Goal: Contribute content: Add original content to the website for others to see

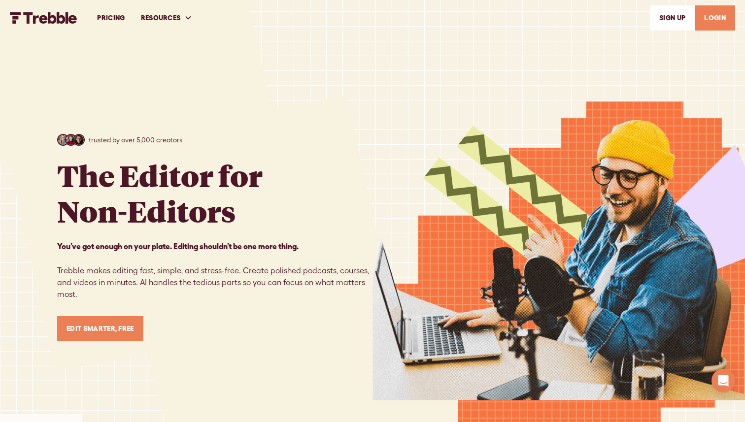
click at [725, 19] on link "LOGIN" at bounding box center [715, 17] width 40 height 25
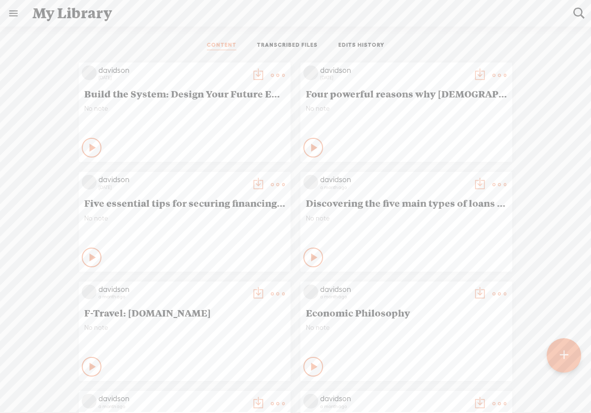
click at [565, 362] on t at bounding box center [564, 356] width 8 height 22
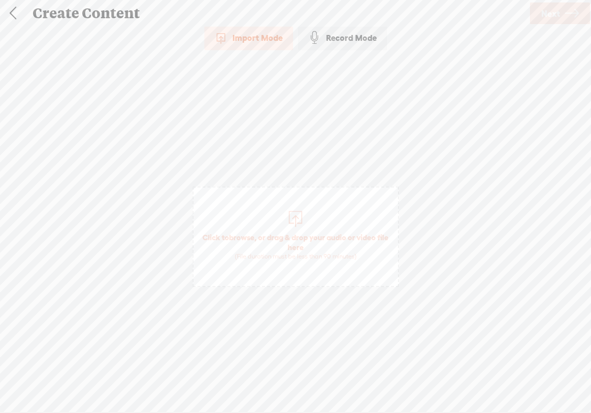
click at [247, 234] on span "browse" at bounding box center [242, 237] width 26 height 9
click at [550, 20] on span "Next" at bounding box center [550, 13] width 19 height 25
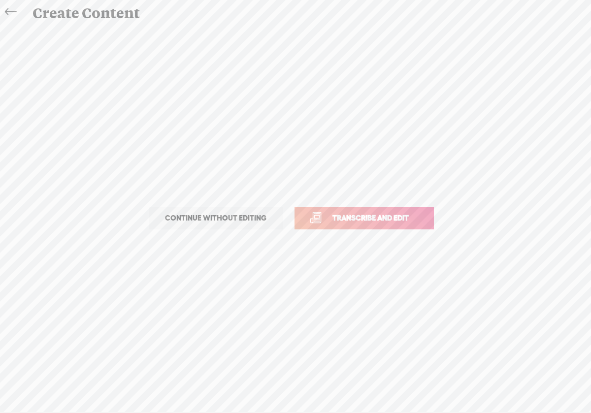
click at [388, 215] on span "Transcribe and edit" at bounding box center [370, 217] width 97 height 11
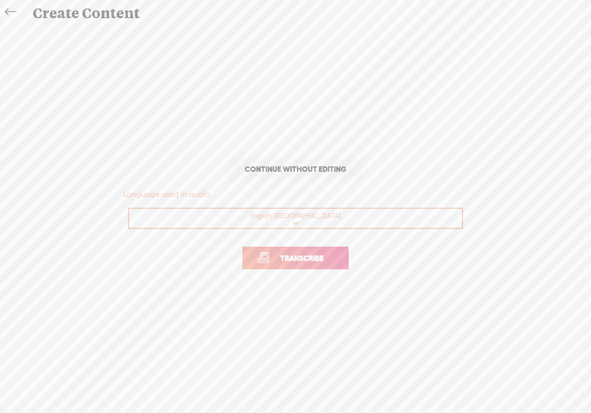
click at [326, 262] on span "Transcribe" at bounding box center [302, 258] width 64 height 11
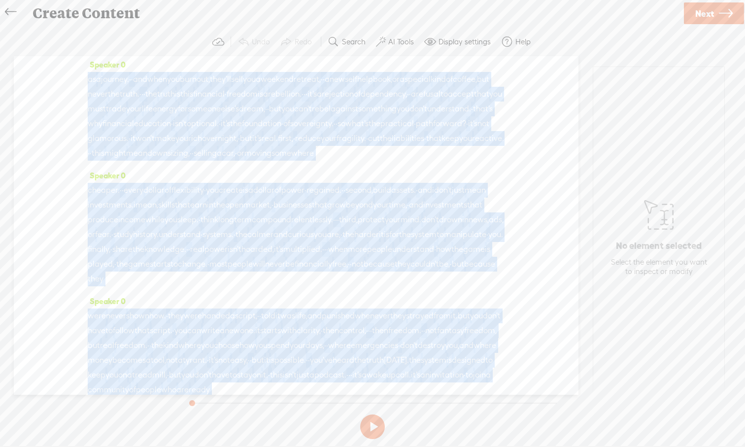
scroll to position [1145, 0]
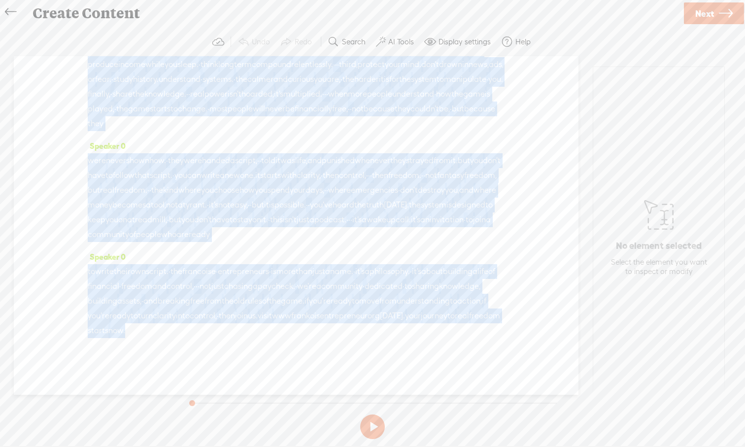
drag, startPoint x: 363, startPoint y: 348, endPoint x: 365, endPoint y: 409, distance: 61.1
click at [365, 409] on div "Trebble audio editor works best with Google Chrome or Firefox. Please switch yo…" at bounding box center [372, 235] width 725 height 415
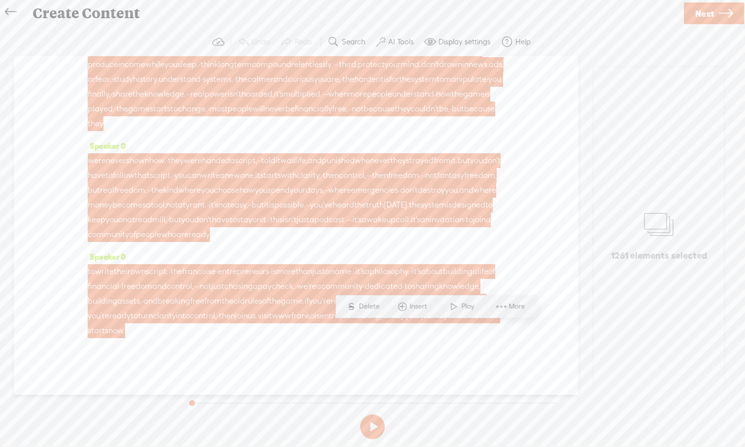
click at [524, 268] on div "Speaker 0 · · welcome to the show. · i'm davidson. · · and today, · · i wanna t…" at bounding box center [296, 225] width 565 height 338
click at [372, 413] on button at bounding box center [372, 426] width 25 height 25
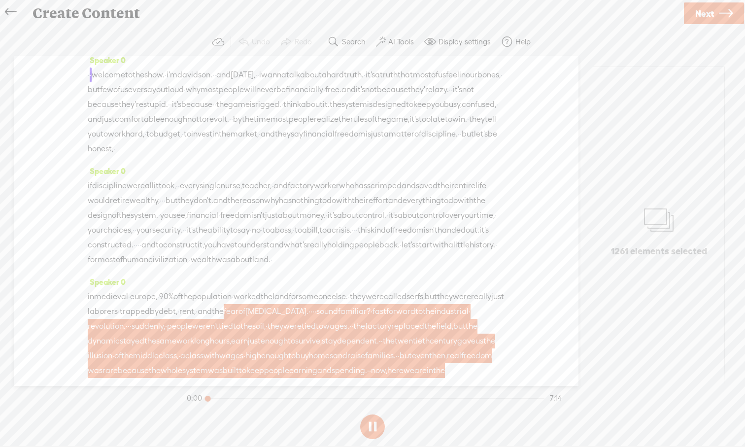
scroll to position [0, 0]
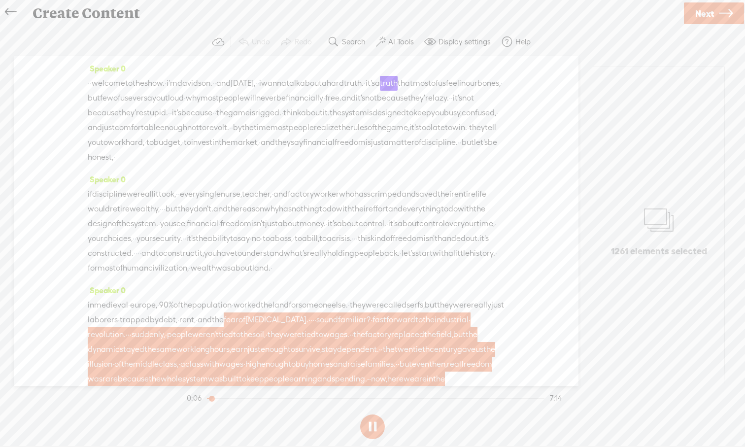
click at [591, 330] on div "1261 elements selected" at bounding box center [658, 231] width 131 height 329
click at [338, 327] on span "sound" at bounding box center [327, 319] width 22 height 15
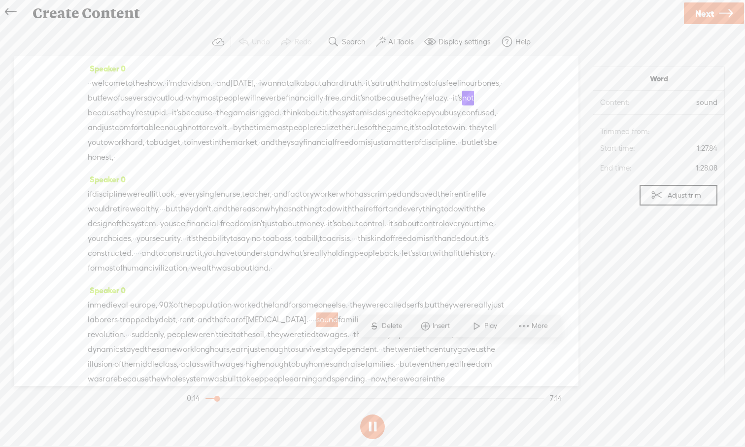
click at [283, 342] on span "they" at bounding box center [276, 334] width 16 height 15
click at [591, 332] on section "Word Content: they Audio source: Trimmed from: Start time: 1:33.60 End time: 1:…" at bounding box center [659, 232] width 132 height 330
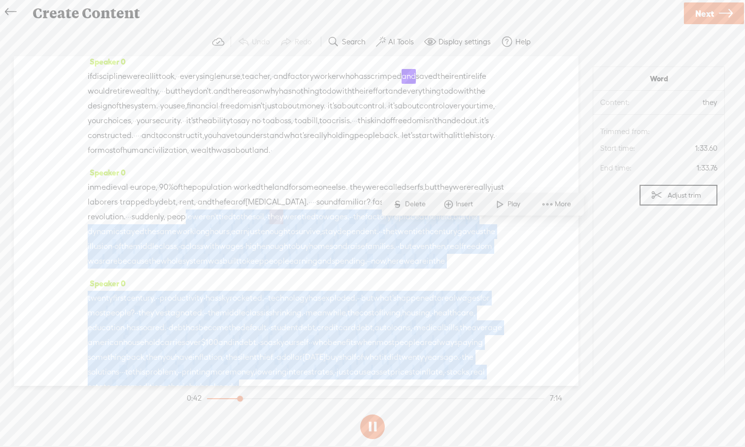
drag, startPoint x: 365, startPoint y: 365, endPoint x: 366, endPoint y: 397, distance: 31.5
click at [366, 397] on div "Trebble audio editor works best with Google Chrome or Firefox. Please switch yo…" at bounding box center [372, 235] width 725 height 415
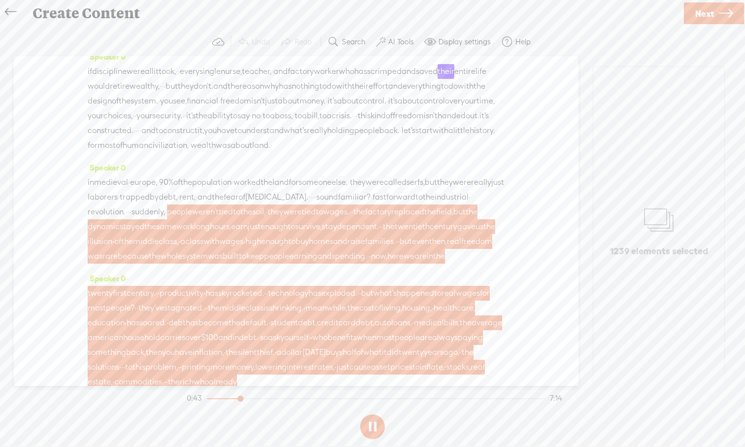
scroll to position [116, 0]
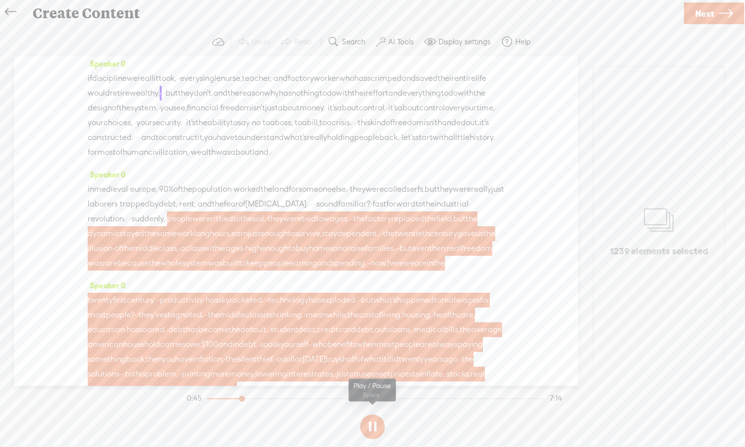
click at [374, 413] on button at bounding box center [372, 426] width 25 height 25
click at [332, 271] on span "and" at bounding box center [324, 263] width 14 height 15
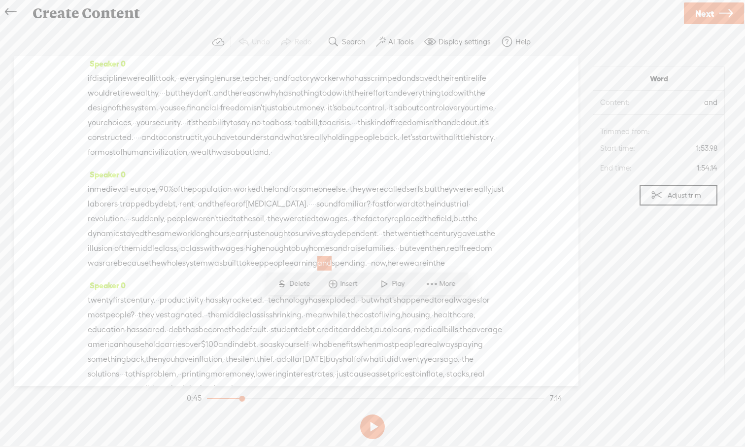
click at [321, 307] on span "has" at bounding box center [314, 300] width 13 height 15
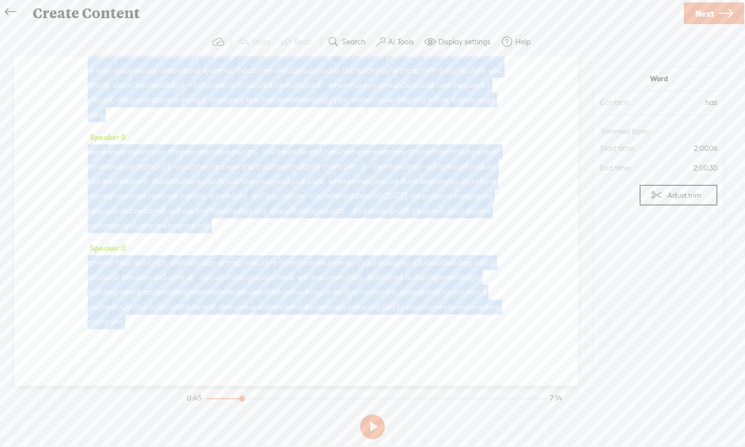
scroll to position [1153, 0]
drag, startPoint x: 357, startPoint y: 361, endPoint x: 357, endPoint y: 391, distance: 30.1
click at [357, 391] on div "Trebble audio editor works best with Google Chrome or Firefox. Please switch yo…" at bounding box center [372, 235] width 725 height 415
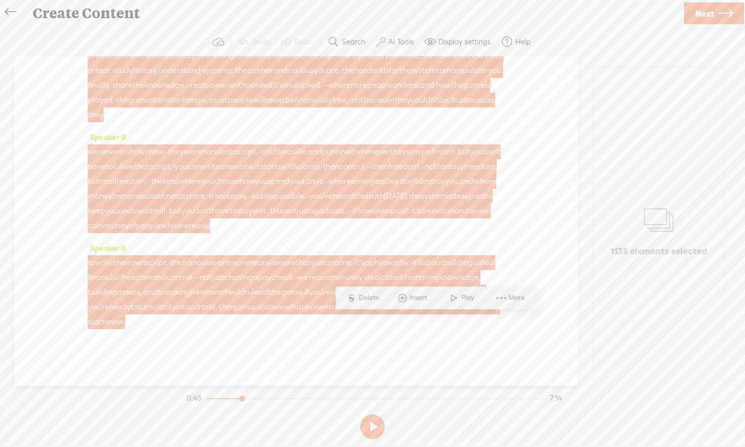
click at [447, 314] on span "to" at bounding box center [450, 307] width 7 height 15
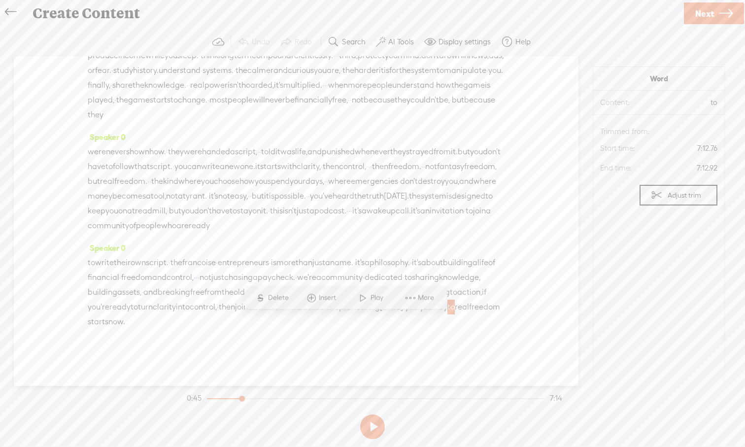
click at [389, 345] on div "Speaker 0 · · welcome to the show. · i'm davidson. · · and today, · · i wanna t…" at bounding box center [296, 221] width 565 height 330
click at [216, 264] on span "francoise" at bounding box center [199, 262] width 34 height 15
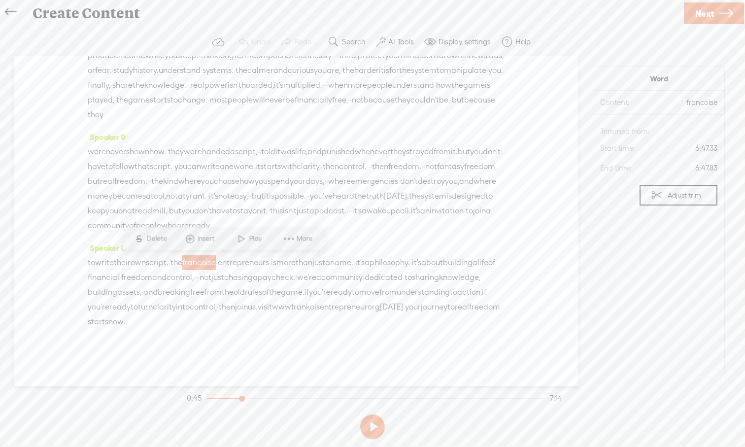
click at [216, 264] on span "francoise" at bounding box center [199, 262] width 34 height 15
click at [162, 242] on span "Delete" at bounding box center [157, 239] width 23 height 10
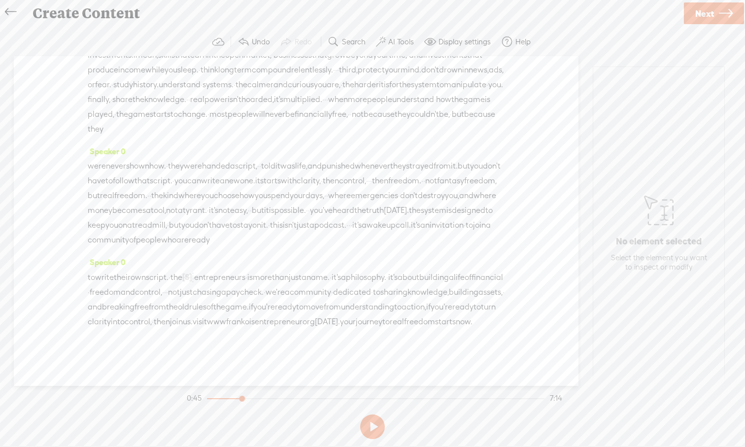
drag, startPoint x: 191, startPoint y: 263, endPoint x: 458, endPoint y: 264, distance: 267.5
click at [458, 270] on div "to write their own script. · · the [S] francoise · entrepreneurs · is more than…" at bounding box center [296, 300] width 417 height 60
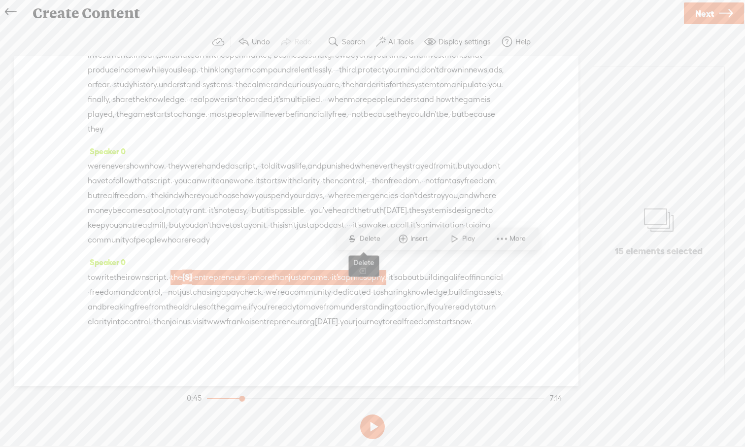
click at [366, 242] on span "Delete" at bounding box center [371, 239] width 23 height 10
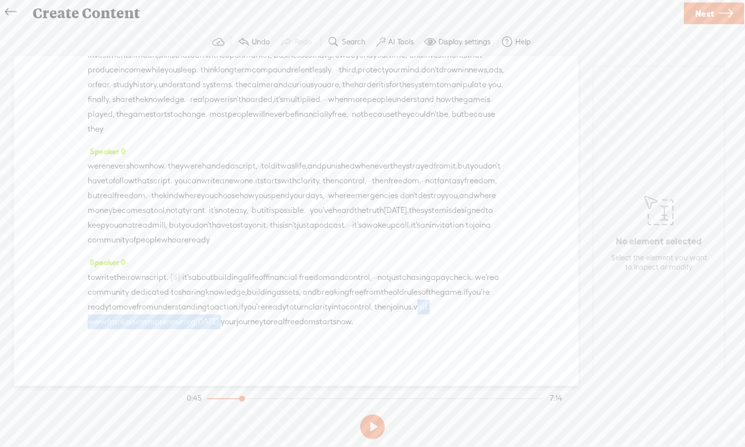
drag, startPoint x: 300, startPoint y: 307, endPoint x: 445, endPoint y: 311, distance: 145.9
click at [445, 311] on div "to write their own script. · · [S] the francoise · entrepreneurs · is more than…" at bounding box center [296, 300] width 417 height 60
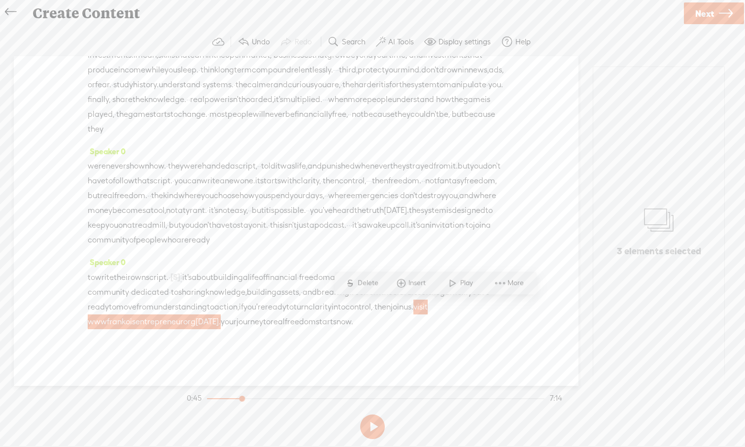
click at [221, 314] on span "today." at bounding box center [208, 321] width 25 height 15
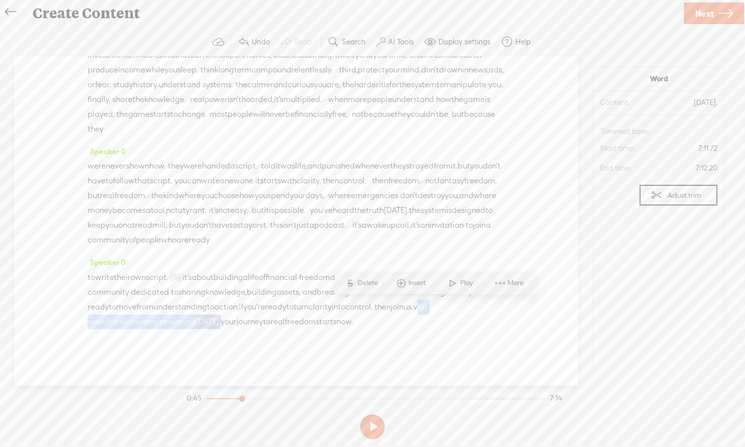
drag, startPoint x: 447, startPoint y: 307, endPoint x: 298, endPoint y: 308, distance: 148.8
click at [298, 308] on div "to write their own script. · · [S] the francoise · entrepreneurs · is more than…" at bounding box center [296, 300] width 417 height 60
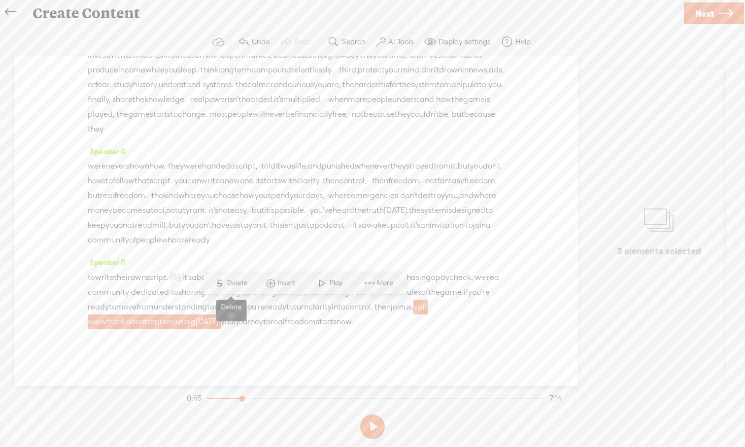
click at [227, 288] on span "S Delete" at bounding box center [230, 283] width 49 height 18
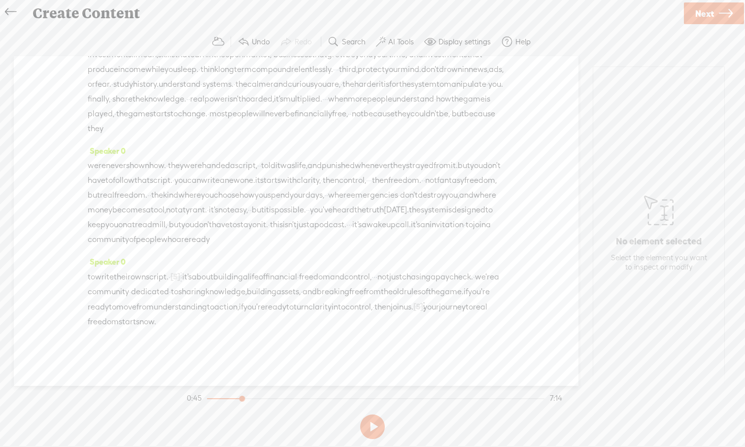
scroll to position [1139, 0]
click at [146, 278] on span "own" at bounding box center [138, 277] width 15 height 15
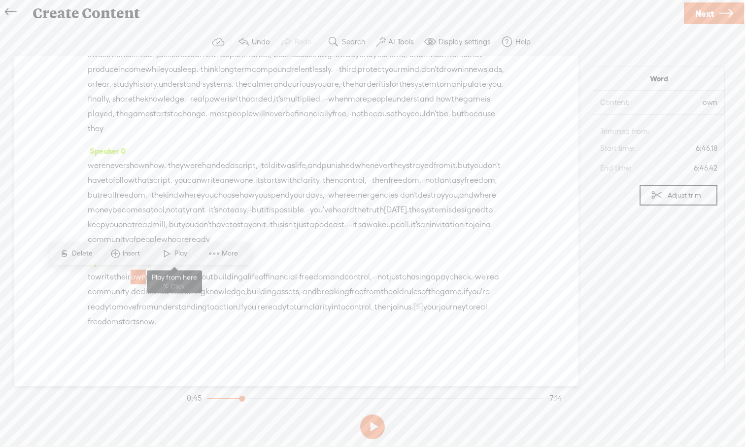
click at [169, 258] on span at bounding box center [167, 254] width 15 height 18
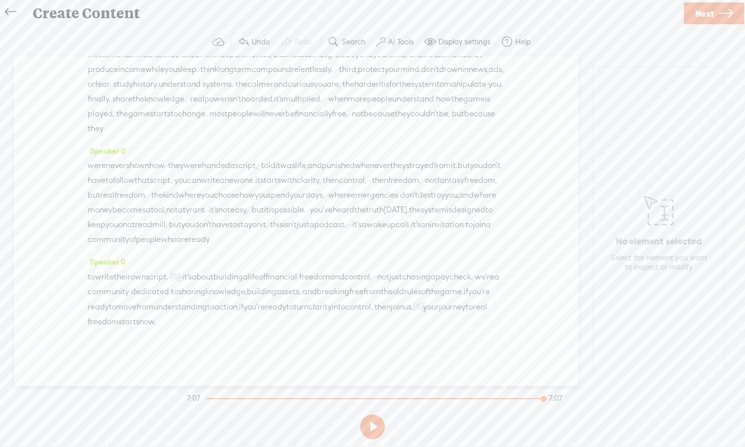
click at [359, 127] on div "Speaker 0 cheaper. · · every dollar of flexibility · you create is a dollar of …" at bounding box center [296, 81] width 417 height 126
click at [437, 174] on span "fantasy" at bounding box center [450, 180] width 27 height 15
drag, startPoint x: 471, startPoint y: 323, endPoint x: 363, endPoint y: 326, distance: 108.4
click at [362, 326] on div "to write their own script. · · [S] the francoise · entrepreneurs · is more than…" at bounding box center [296, 299] width 417 height 60
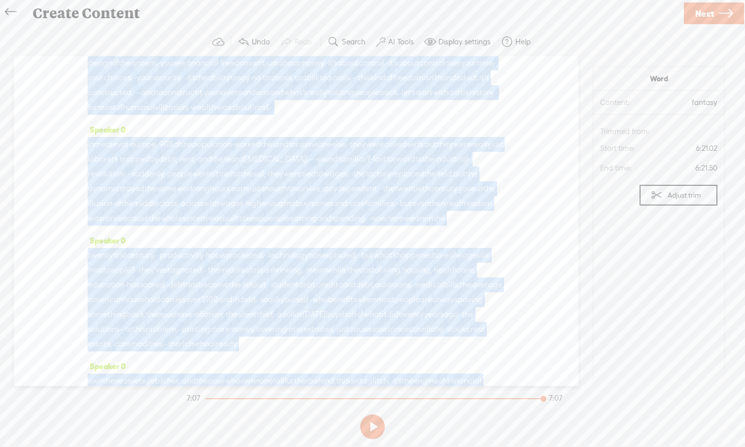
scroll to position [0, 0]
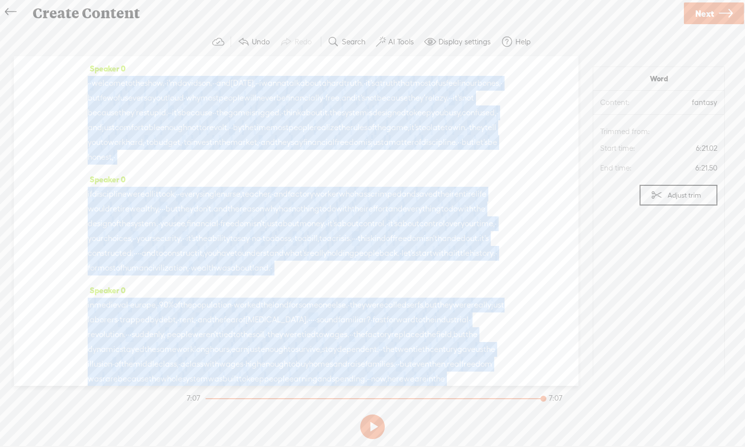
drag, startPoint x: 463, startPoint y: 322, endPoint x: 74, endPoint y: 36, distance: 482.2
click at [74, 36] on div "Trebble audio editor works best with Google Chrome or Firefox. Please switch yo…" at bounding box center [372, 235] width 725 height 415
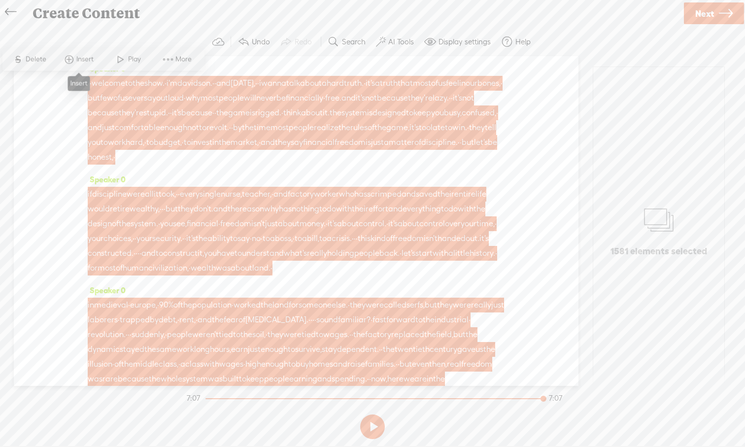
click at [70, 61] on span at bounding box center [69, 60] width 15 height 18
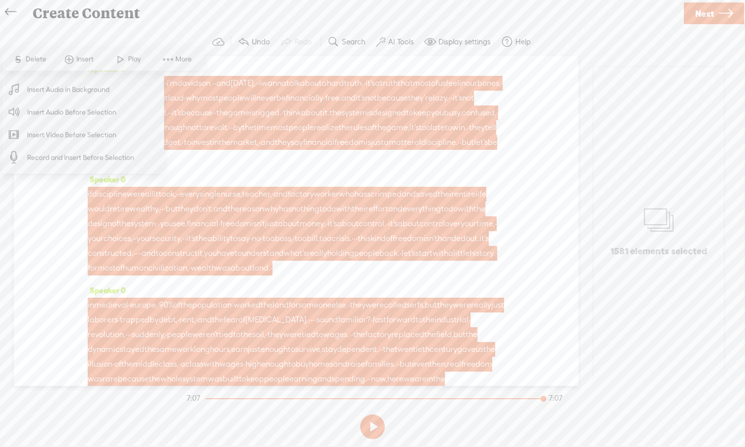
click at [66, 92] on span "Insert Audio in Background" at bounding box center [68, 89] width 121 height 22
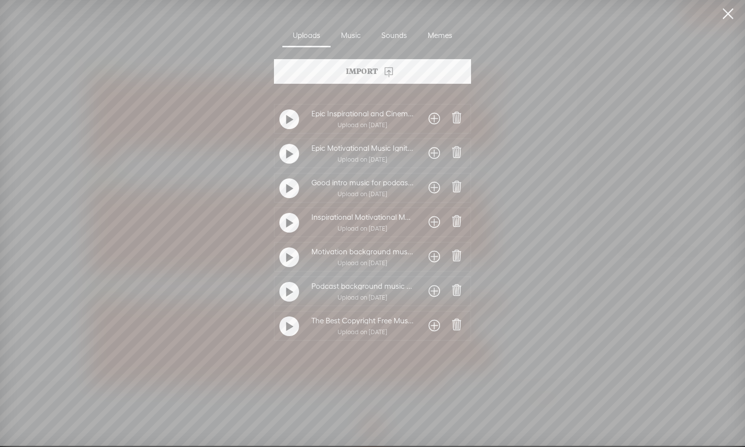
click at [286, 335] on span at bounding box center [289, 327] width 7 height 18
click at [290, 294] on t at bounding box center [289, 292] width 7 height 16
click at [290, 294] on div at bounding box center [289, 292] width 20 height 20
click at [294, 264] on div at bounding box center [289, 257] width 25 height 25
click at [294, 263] on div at bounding box center [289, 257] width 20 height 20
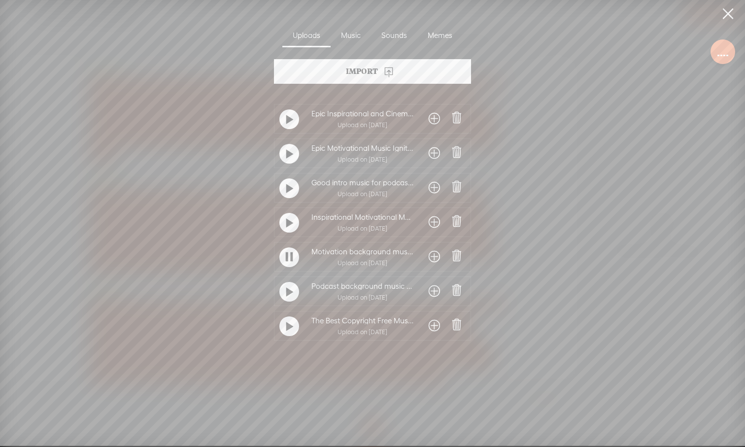
click at [286, 221] on t at bounding box center [289, 223] width 7 height 16
click at [287, 189] on t at bounding box center [289, 189] width 7 height 16
click at [288, 159] on t at bounding box center [289, 154] width 7 height 16
click at [287, 123] on t at bounding box center [289, 120] width 7 height 16
click at [289, 257] on t at bounding box center [289, 258] width 7 height 16
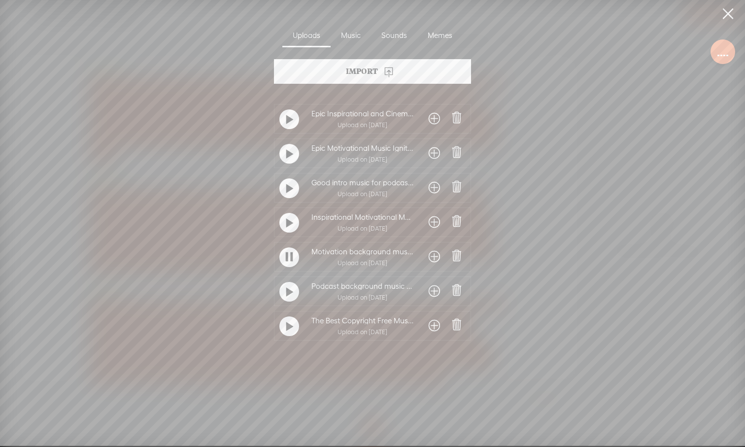
click at [430, 258] on span at bounding box center [434, 257] width 11 height 16
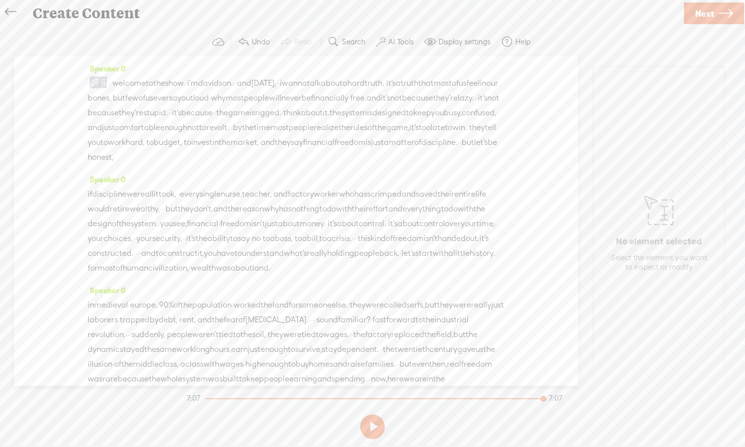
click at [375, 413] on button at bounding box center [372, 426] width 25 height 25
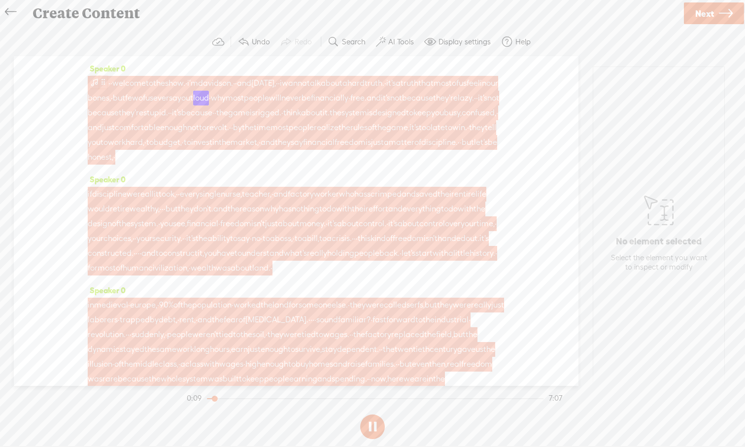
click at [102, 81] on span at bounding box center [103, 82] width 7 height 12
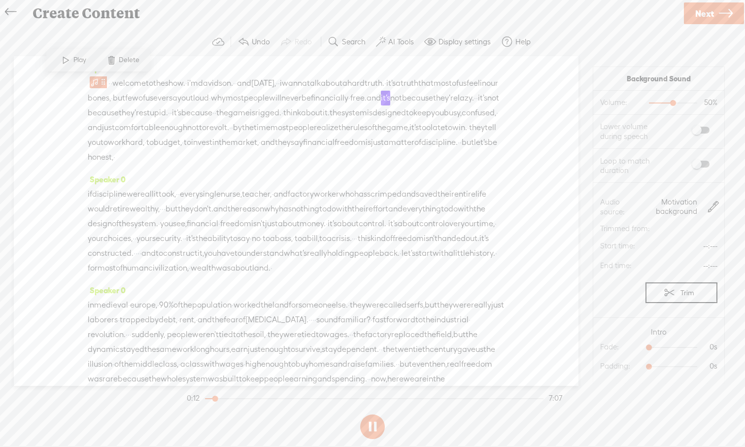
click at [591, 130] on span at bounding box center [701, 130] width 18 height 7
click at [591, 164] on span at bounding box center [701, 164] width 18 height 7
drag, startPoint x: 651, startPoint y: 347, endPoint x: 679, endPoint y: 348, distance: 28.1
click at [591, 348] on div at bounding box center [679, 348] width 23 height 23
drag, startPoint x: 649, startPoint y: 367, endPoint x: 678, endPoint y: 369, distance: 28.6
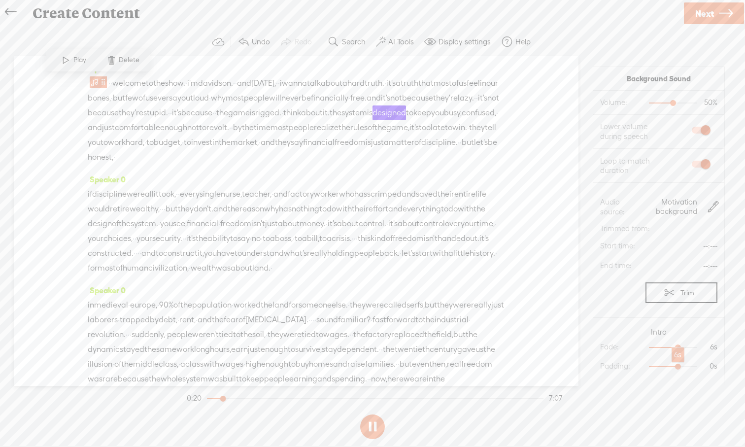
click at [591, 369] on div at bounding box center [679, 367] width 23 height 23
click at [399, 44] on label "AI Tools" at bounding box center [401, 42] width 26 height 10
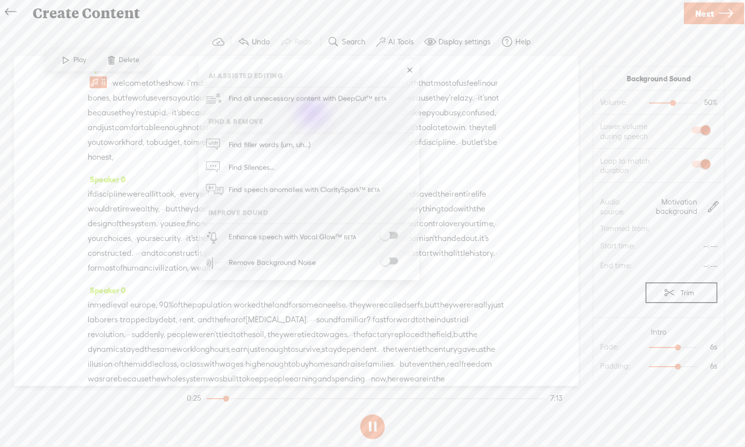
click at [392, 235] on span at bounding box center [389, 235] width 18 height 7
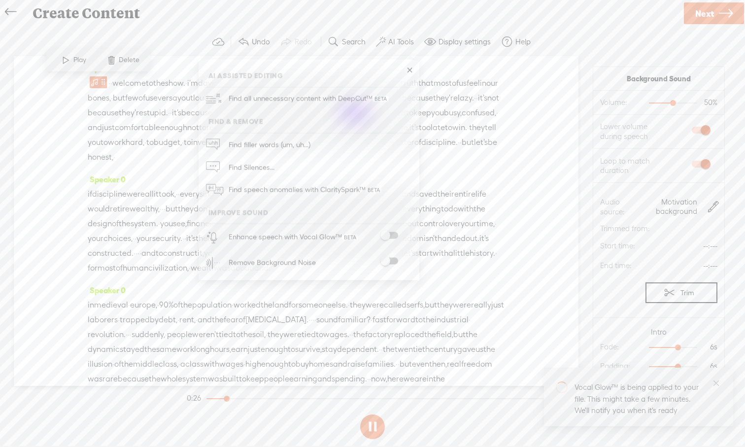
click at [395, 259] on span at bounding box center [389, 261] width 18 height 7
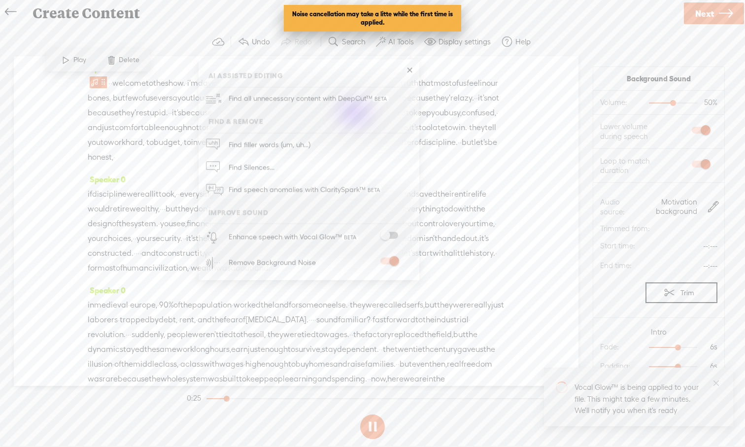
click at [391, 233] on span at bounding box center [389, 235] width 18 height 7
click at [394, 237] on span at bounding box center [389, 235] width 18 height 7
click at [503, 85] on div "· · welcome to the show. · i'm davidson. · · and today, · · i wanna talk about …" at bounding box center [296, 120] width 417 height 89
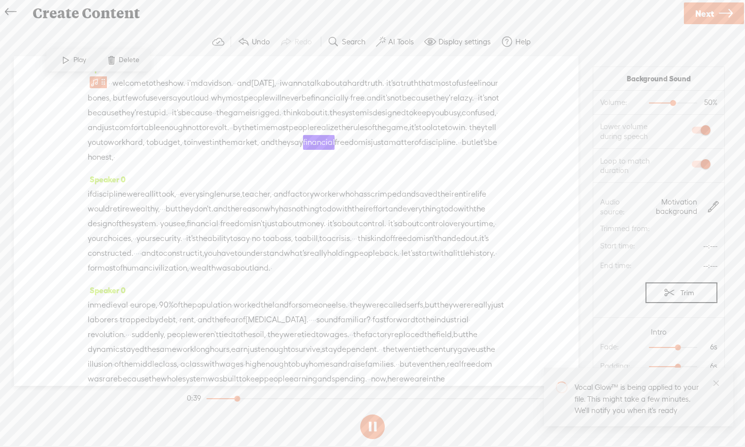
click at [377, 413] on button at bounding box center [372, 426] width 25 height 25
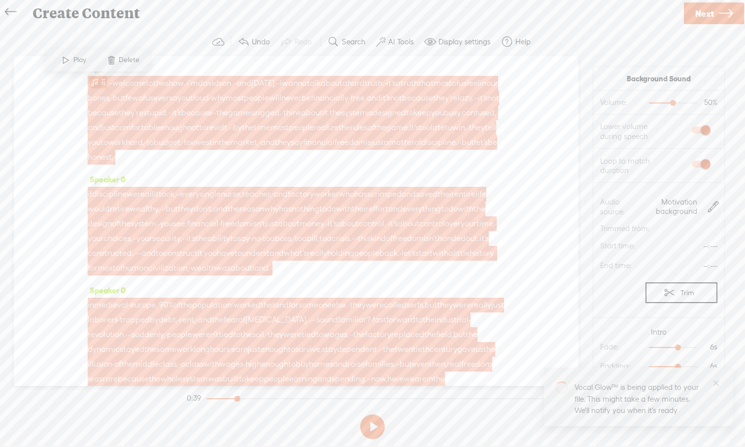
click at [91, 83] on span at bounding box center [95, 82] width 10 height 12
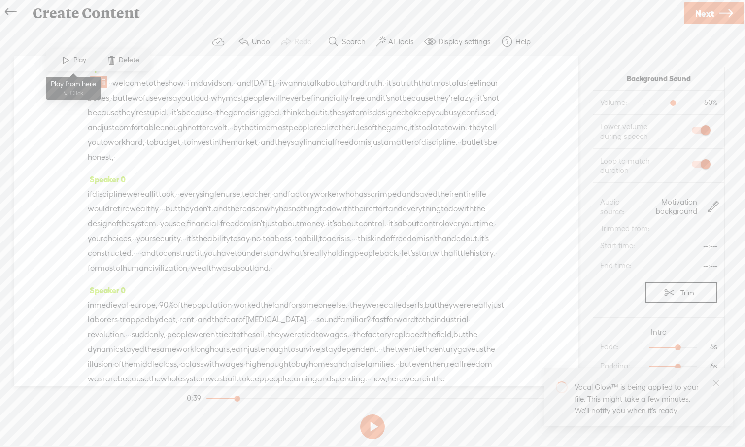
click at [67, 63] on span at bounding box center [66, 60] width 15 height 18
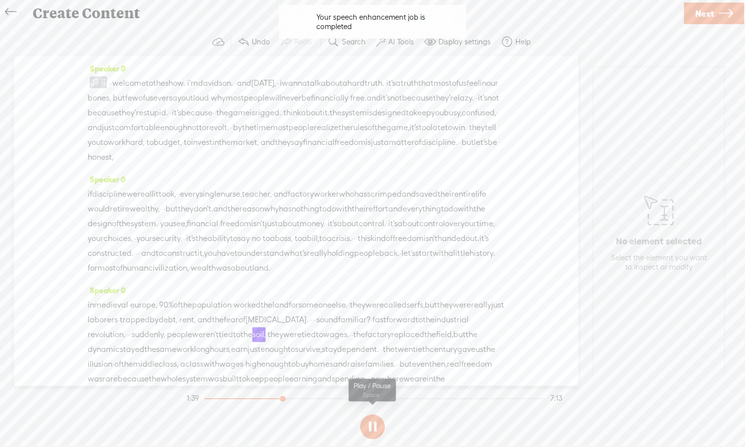
click at [374, 413] on button at bounding box center [372, 426] width 25 height 25
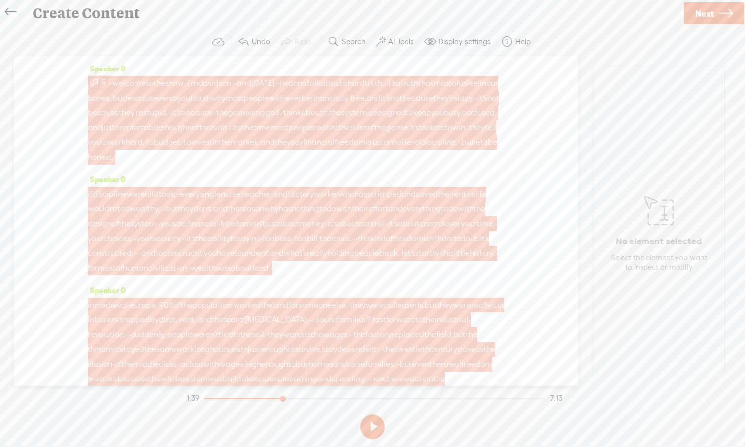
click at [97, 84] on span at bounding box center [95, 82] width 10 height 12
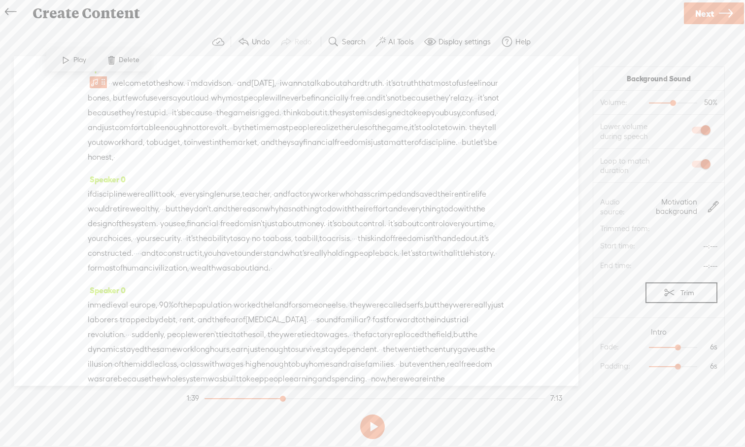
click at [72, 66] on span at bounding box center [66, 60] width 15 height 18
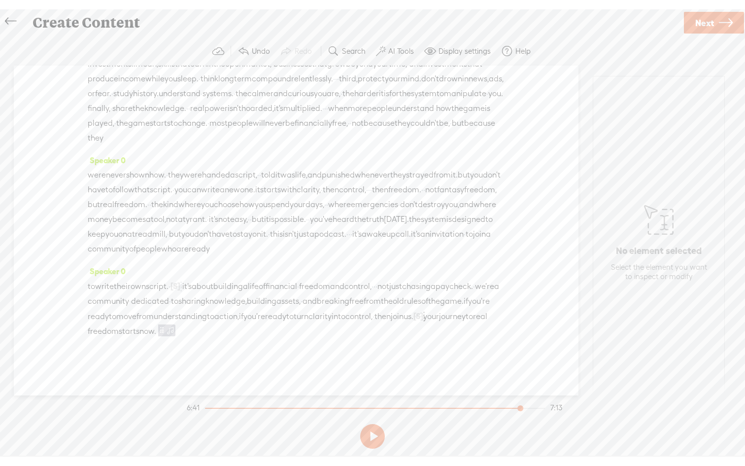
scroll to position [1330, 0]
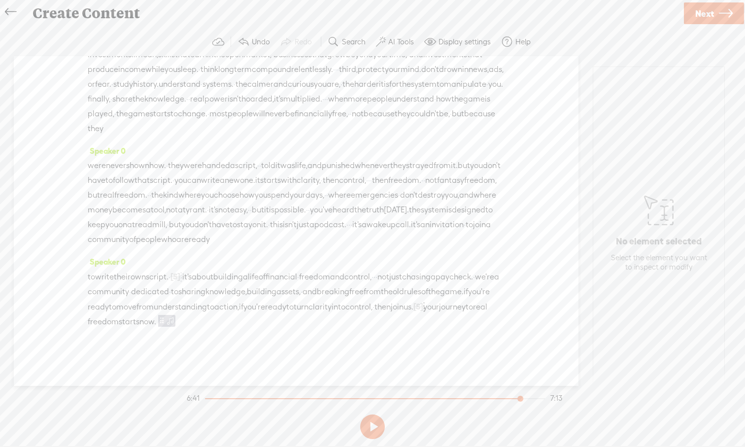
click at [591, 14] on span "Next" at bounding box center [704, 13] width 19 height 25
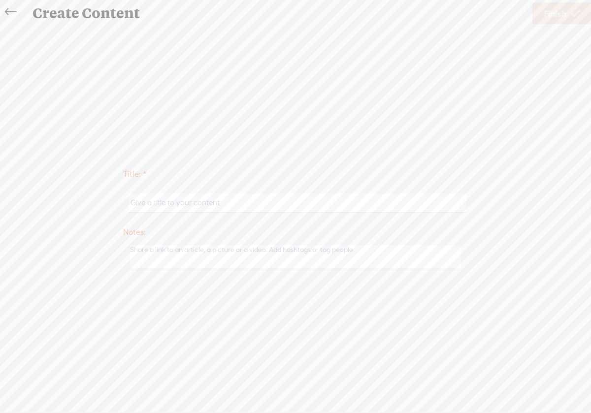
click at [175, 207] on input "text" at bounding box center [298, 203] width 338 height 19
paste input "Why Most people will never be financially free"
type input "Why Most people will never be financially free"
click at [569, 14] on link "Finish" at bounding box center [562, 13] width 59 height 22
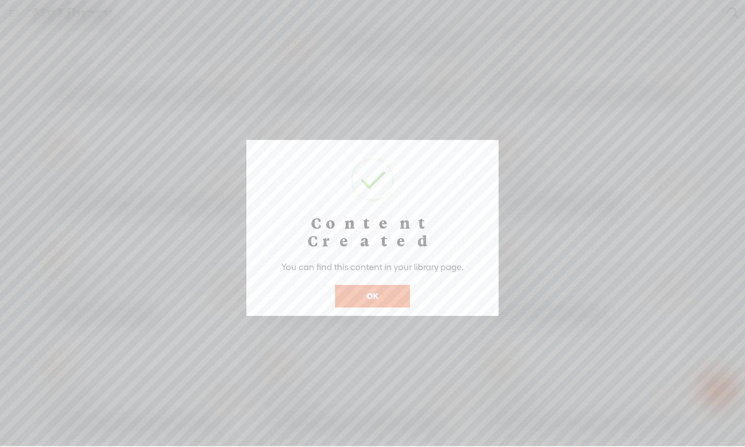
click at [364, 285] on button "OK" at bounding box center [372, 296] width 75 height 23
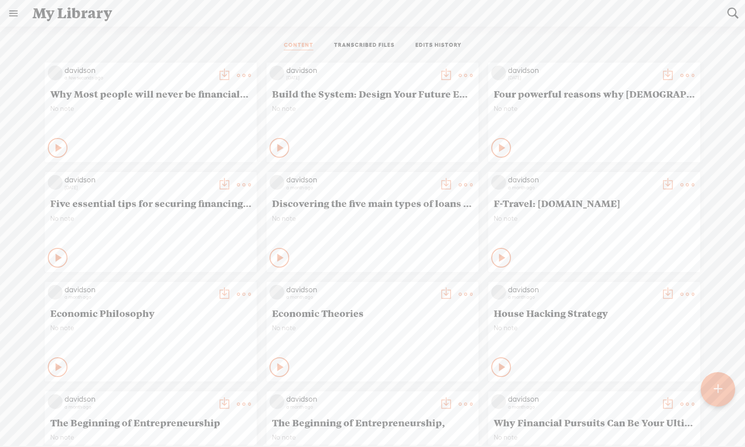
click at [59, 147] on icon at bounding box center [59, 148] width 10 height 10
click at [242, 73] on t at bounding box center [244, 75] width 14 height 14
click at [218, 178] on link "Download as..." at bounding box center [197, 176] width 99 height 23
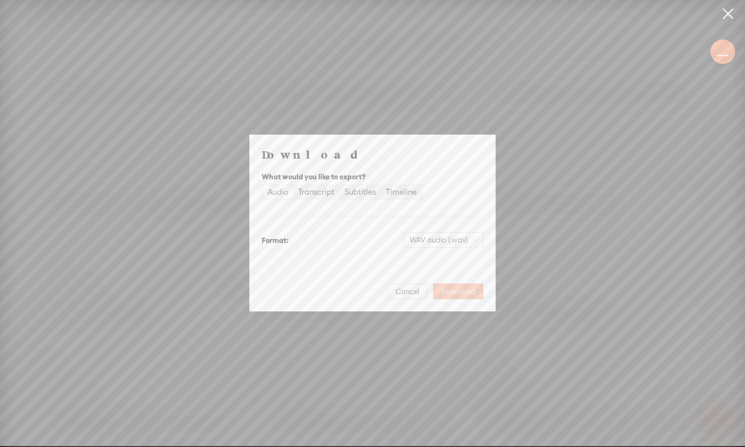
click at [471, 298] on button "Download" at bounding box center [458, 291] width 50 height 16
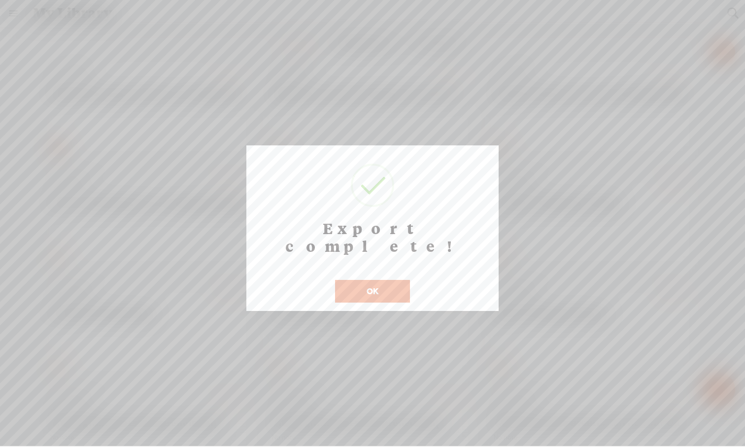
click at [396, 280] on button "OK" at bounding box center [372, 291] width 75 height 23
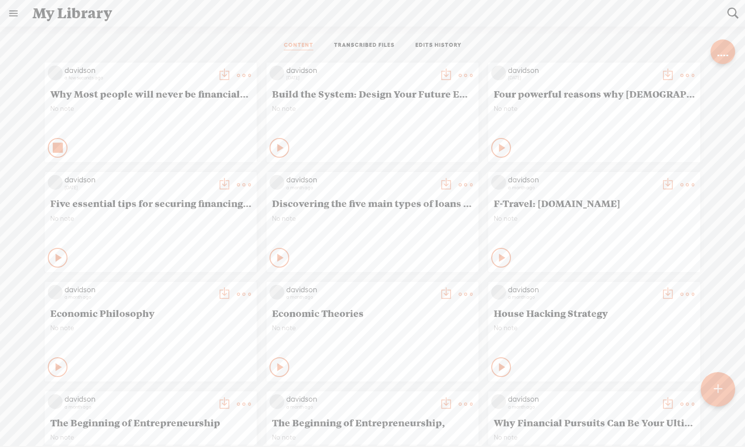
click at [591, 116] on div "davidson a few seconds ago Why Most people will never be financially free No no…" at bounding box center [372, 441] width 730 height 767
click at [245, 75] on t at bounding box center [244, 75] width 14 height 14
click at [206, 179] on link "Download as..." at bounding box center [197, 176] width 99 height 23
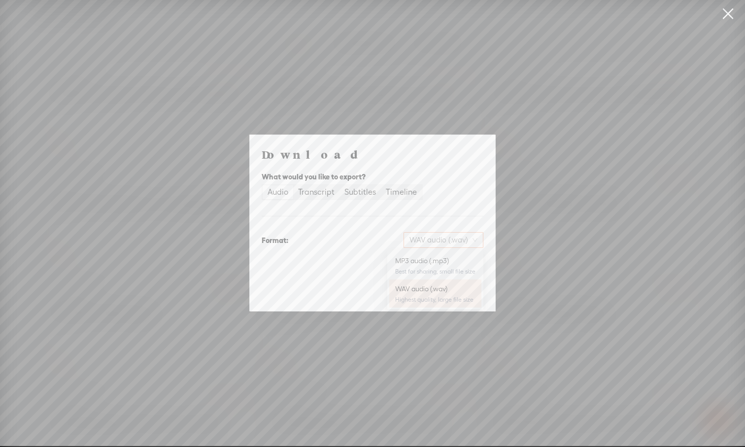
click at [477, 242] on div "WAV audio (.wav)" at bounding box center [444, 240] width 80 height 16
click at [460, 260] on div "MP3 audio (.mp3)" at bounding box center [435, 261] width 80 height 10
click at [458, 293] on span "Download" at bounding box center [458, 292] width 34 height 10
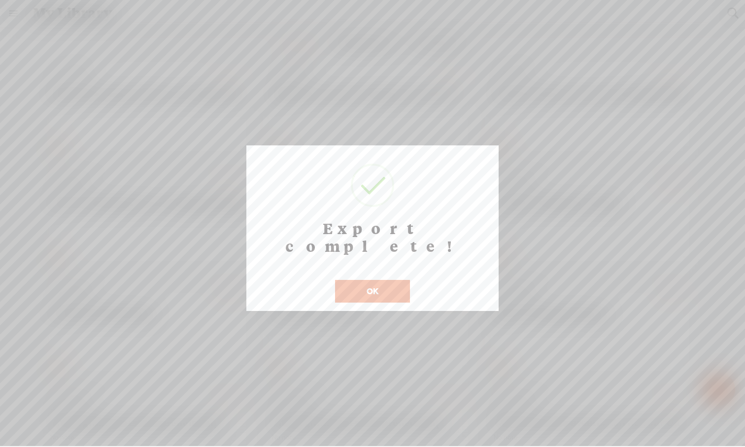
click at [397, 280] on button "OK" at bounding box center [372, 291] width 75 height 23
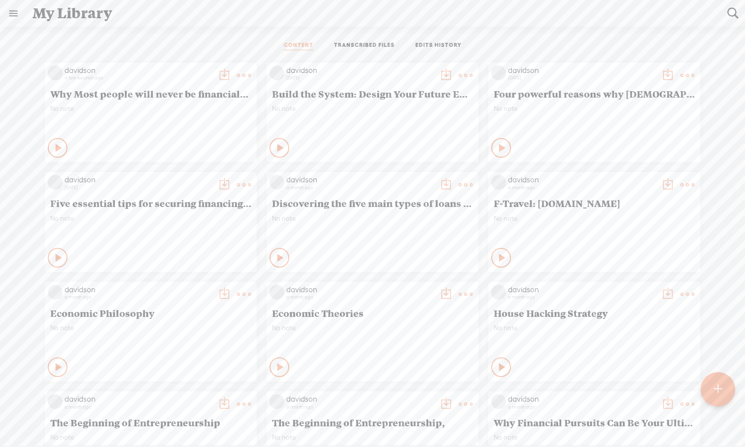
click at [591, 39] on div "CONTENT TRANSCRIBED FILES EDITS HISTORY" at bounding box center [372, 46] width 730 height 24
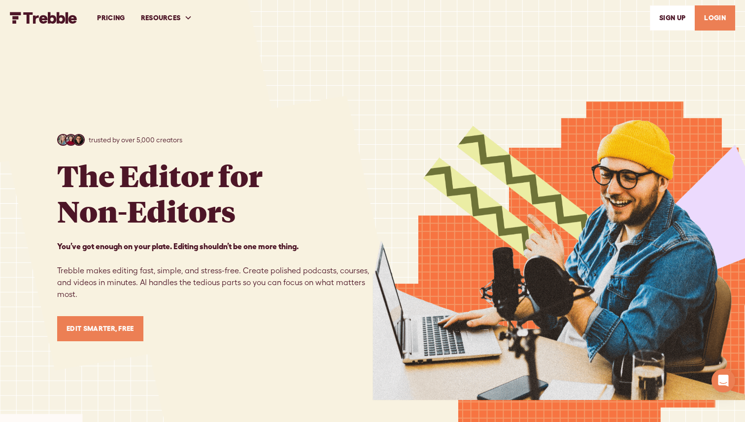
click at [721, 25] on link "LOGIN" at bounding box center [715, 17] width 40 height 25
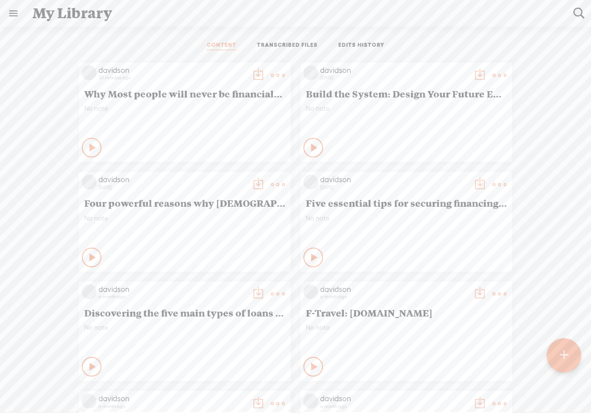
click at [273, 77] on t at bounding box center [278, 75] width 14 height 14
click at [224, 112] on link "Edit" at bounding box center [231, 108] width 99 height 23
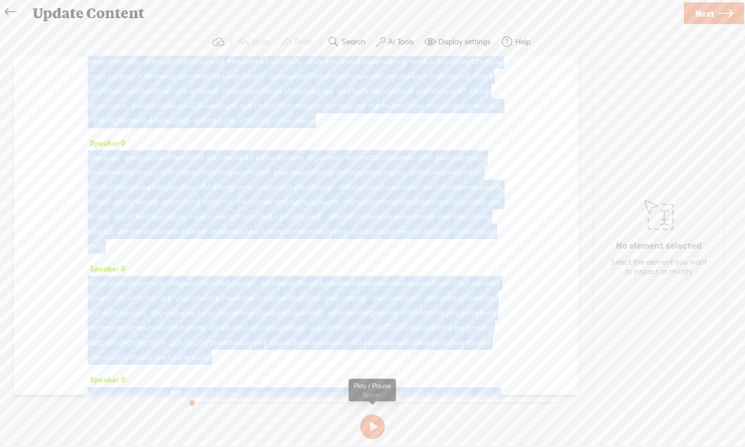
scroll to position [1145, 0]
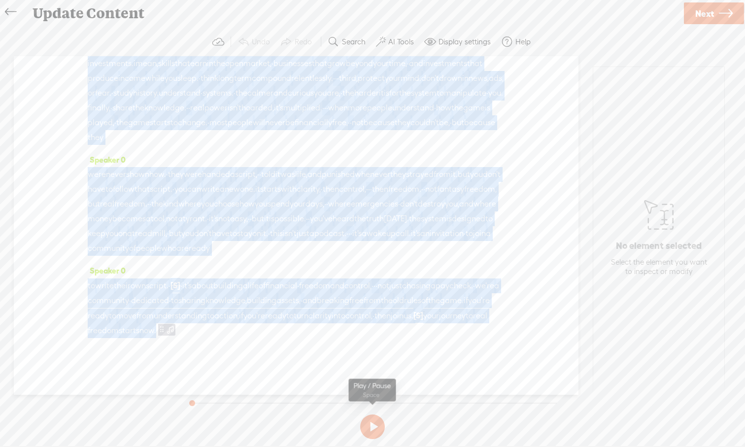
drag, startPoint x: 453, startPoint y: 365, endPoint x: 456, endPoint y: 409, distance: 44.9
click at [456, 409] on div "Trebble audio editor works best with Google Chrome or Firefox. Please switch yo…" at bounding box center [372, 235] width 725 height 415
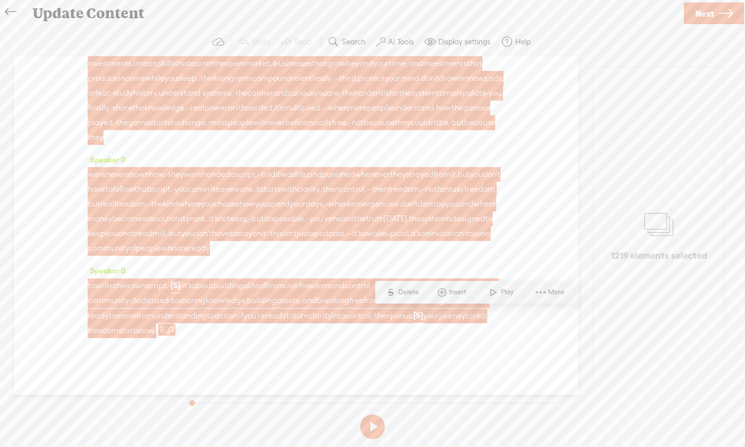
click at [523, 332] on div "Speaker 0 · · welcome to the show. · i'm davidson. · · and today, · · i wanna t…" at bounding box center [296, 225] width 565 height 338
click at [529, 211] on div "Speaker 0 · · welcome to the show. · i'm davidson. · · and today, · · i wanna t…" at bounding box center [296, 225] width 565 height 338
click at [239, 197] on span "choose" at bounding box center [227, 204] width 26 height 15
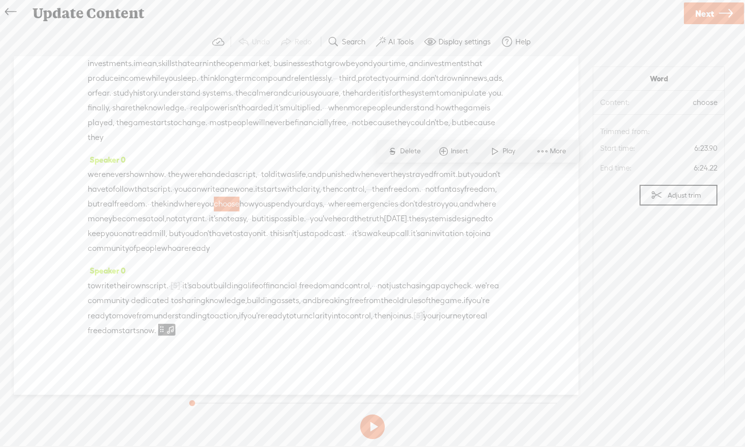
click at [375, 413] on button at bounding box center [372, 426] width 25 height 25
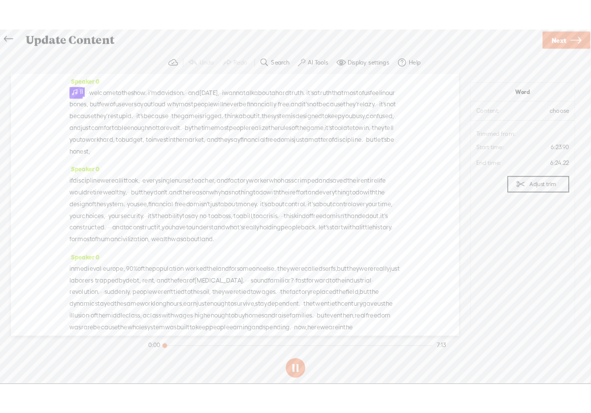
scroll to position [0, 0]
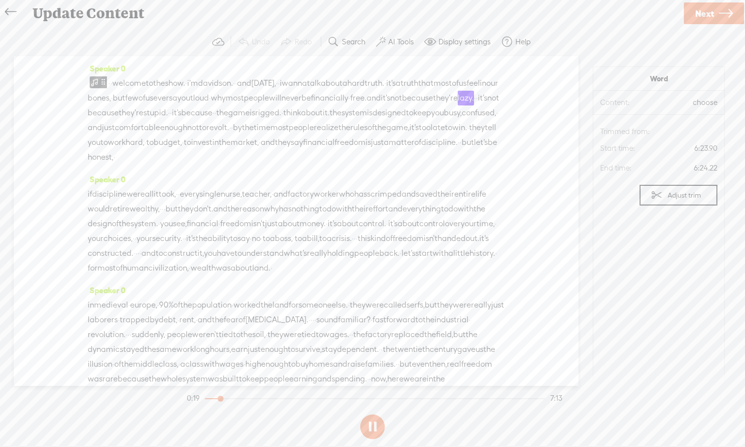
click at [375, 413] on button at bounding box center [372, 426] width 25 height 25
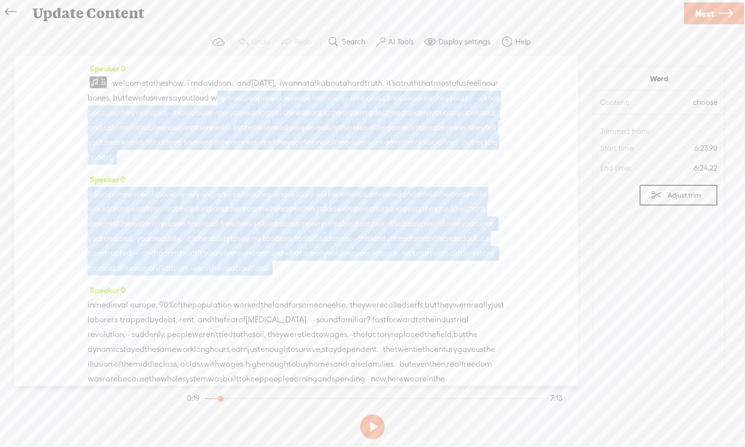
drag, startPoint x: 382, startPoint y: 98, endPoint x: 426, endPoint y: 306, distance: 212.6
click at [426, 306] on div "Speaker 0 · · welcome to the show. · i'm davidson. · · and today, · · i wanna t…" at bounding box center [296, 221] width 565 height 330
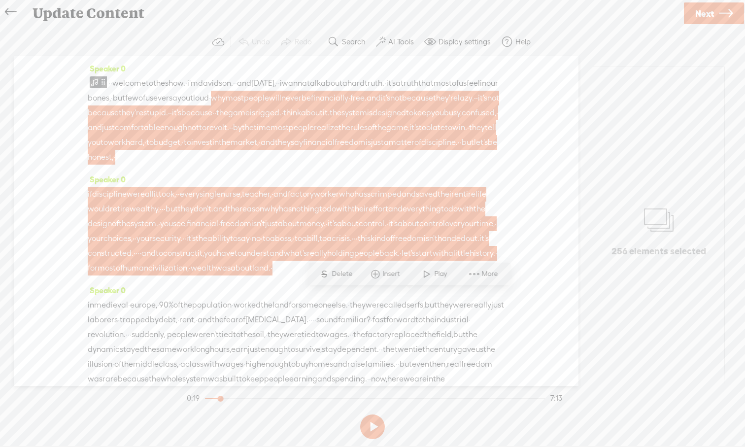
click at [226, 97] on span "why" at bounding box center [218, 98] width 15 height 15
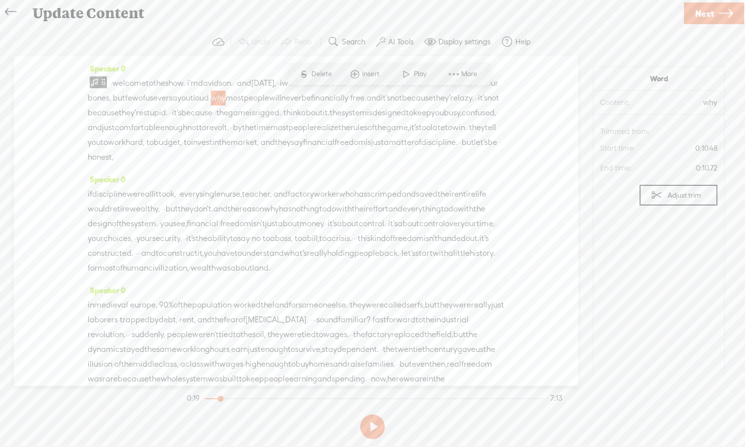
click at [405, 75] on span at bounding box center [406, 75] width 15 height 18
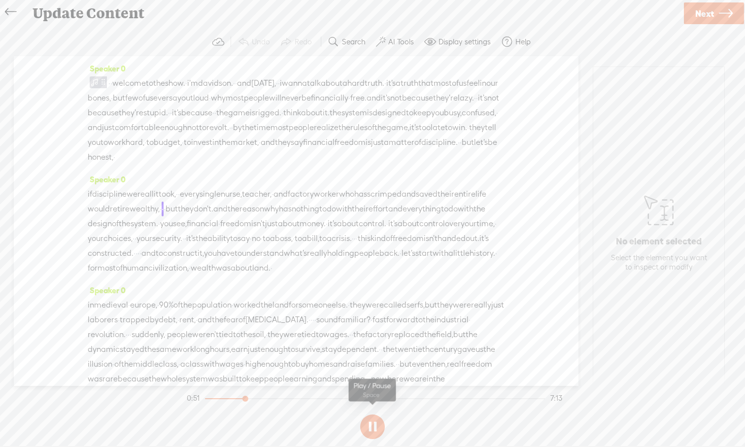
click at [375, 413] on button at bounding box center [372, 426] width 25 height 25
drag, startPoint x: 308, startPoint y: 269, endPoint x: 429, endPoint y: 107, distance: 201.4
click at [429, 107] on div "Speaker 0 · · welcome to the show. · i'm davidson. · · and today, · · i wanna t…" at bounding box center [296, 221] width 565 height 330
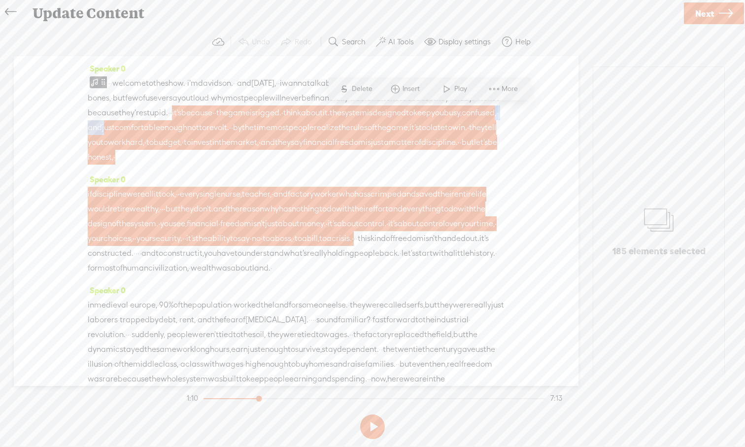
drag, startPoint x: 403, startPoint y: 127, endPoint x: 439, endPoint y: 122, distance: 36.8
click at [439, 122] on div "· · welcome to the show. · i'm davidson. · · and today, · · i wanna talk about …" at bounding box center [296, 120] width 417 height 89
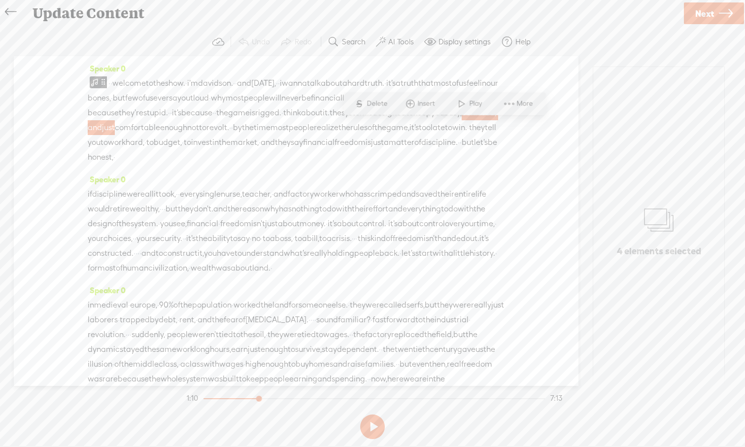
click at [434, 172] on div "Speaker 0 · · welcome to the show. · i'm davidson. · · and today, · · i wanna t…" at bounding box center [296, 116] width 417 height 111
click at [432, 172] on div "Speaker 0 · · welcome to the show. · i'm davidson. · · and today, · · i wanna t…" at bounding box center [296, 116] width 417 height 111
click at [291, 150] on span "they" at bounding box center [283, 142] width 16 height 15
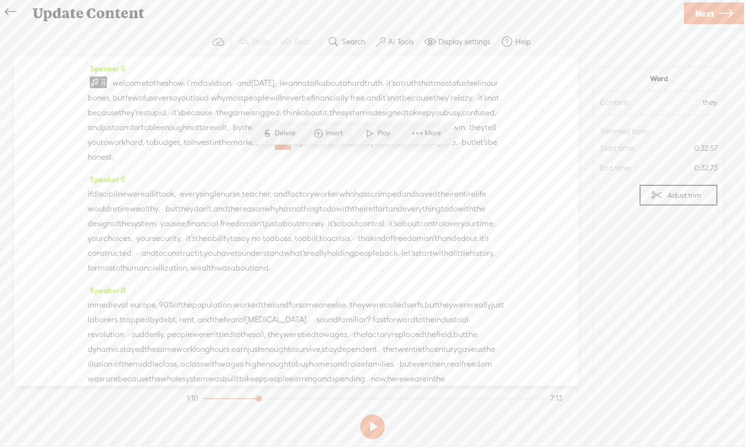
click at [160, 126] on span "comfortable" at bounding box center [137, 127] width 45 height 15
click at [462, 120] on span "confused," at bounding box center [479, 112] width 34 height 15
click at [413, 120] on span "keep" at bounding box center [422, 112] width 18 height 15
click at [276, 78] on span "today," at bounding box center [263, 83] width 25 height 15
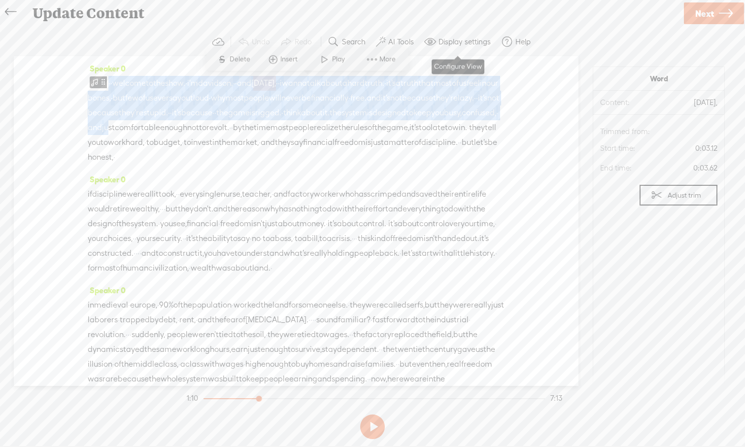
drag, startPoint x: 440, startPoint y: 121, endPoint x: 421, endPoint y: 41, distance: 82.0
click at [421, 41] on div "Trebble audio editor works best with Google Chrome or Firefox. Please switch yo…" at bounding box center [372, 235] width 725 height 415
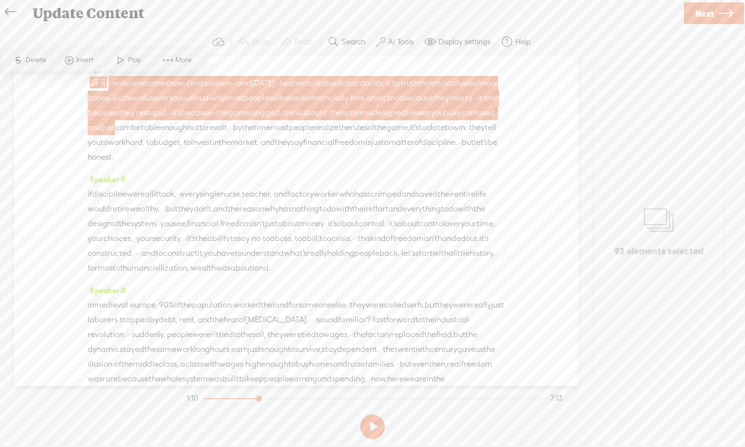
click at [410, 165] on div "· · welcome to the show. · i'm davidson. · · and today, · · i wanna talk about …" at bounding box center [296, 120] width 417 height 89
click at [335, 150] on span "financial" at bounding box center [319, 142] width 32 height 15
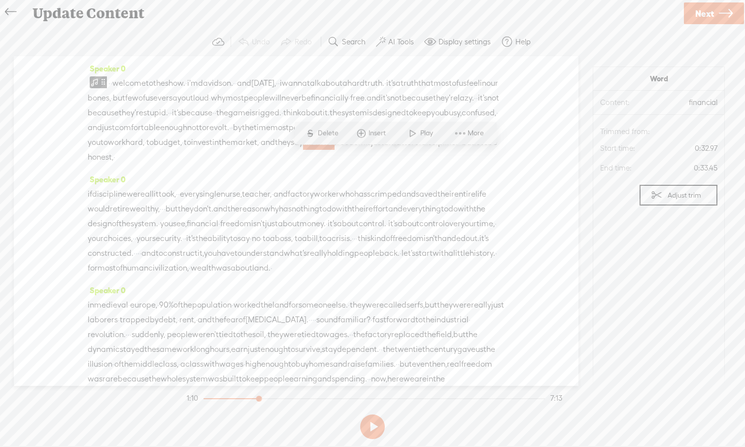
click at [259, 150] on span "market," at bounding box center [245, 142] width 28 height 15
click at [187, 231] on span "see," at bounding box center [180, 223] width 14 height 15
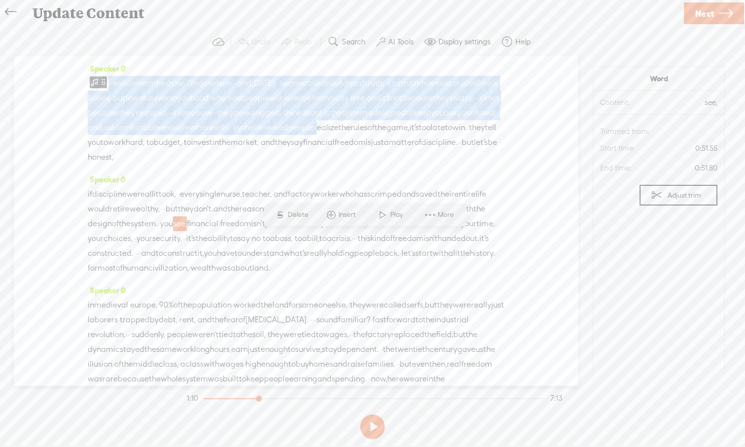
drag, startPoint x: 284, startPoint y: 141, endPoint x: 262, endPoint y: 23, distance: 120.2
click at [262, 23] on div "Update Content Use text-to-audio Use voice actor Record From This Browser Use p…" at bounding box center [372, 223] width 745 height 447
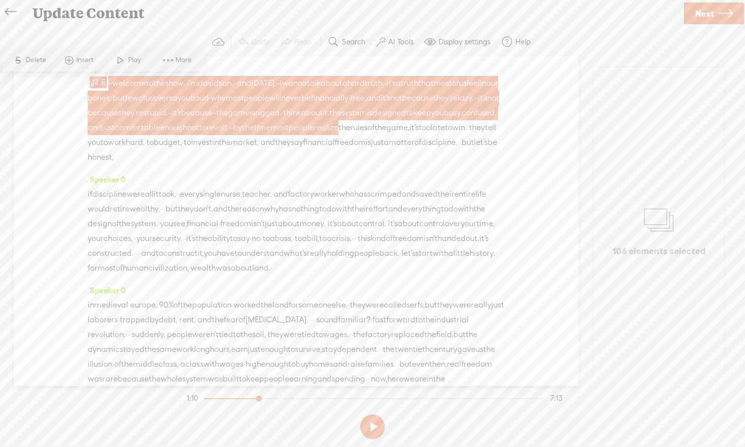
click at [462, 120] on span "confused," at bounding box center [479, 112] width 34 height 15
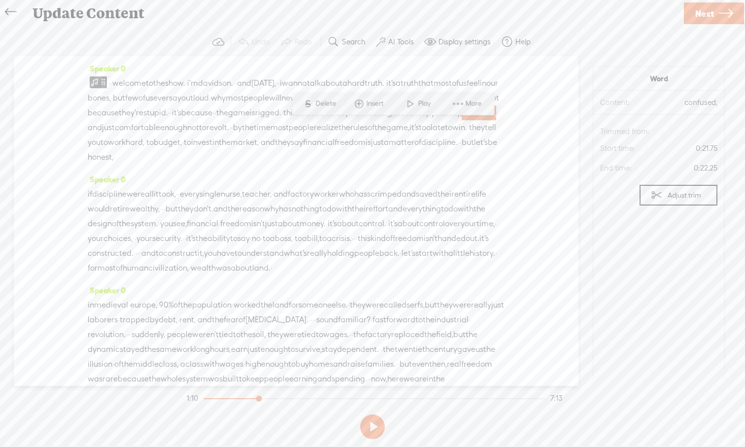
click at [367, 105] on span "and" at bounding box center [374, 98] width 14 height 15
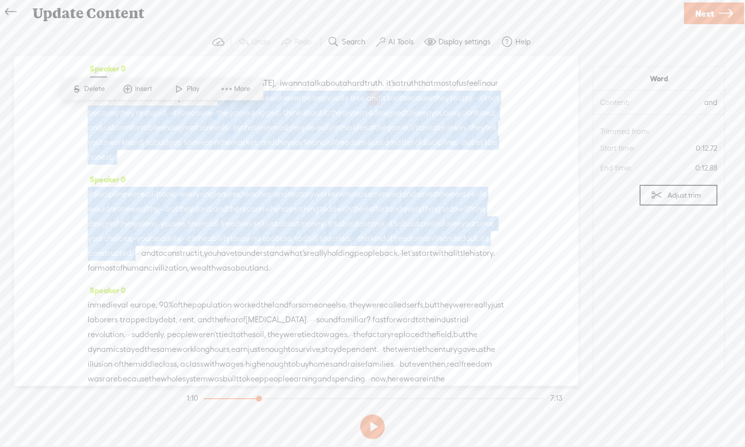
drag, startPoint x: 381, startPoint y: 97, endPoint x: 138, endPoint y: 283, distance: 306.5
click at [138, 283] on div "Speaker 0 · · welcome to the show. · i'm davidson. · · and today, · · i wanna t…" at bounding box center [296, 221] width 565 height 330
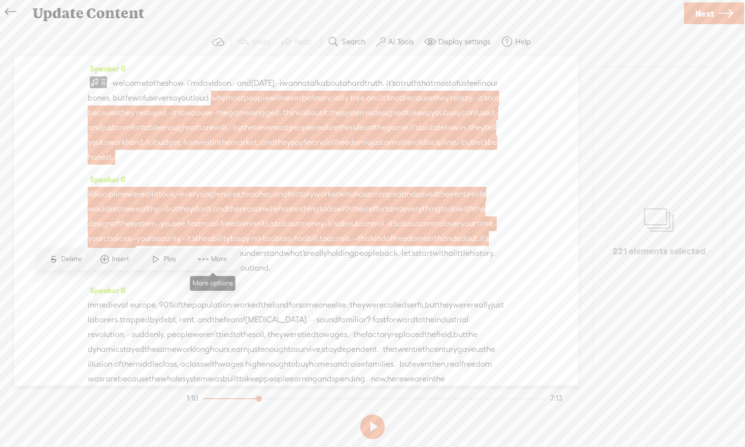
click at [215, 262] on span "More" at bounding box center [220, 259] width 19 height 10
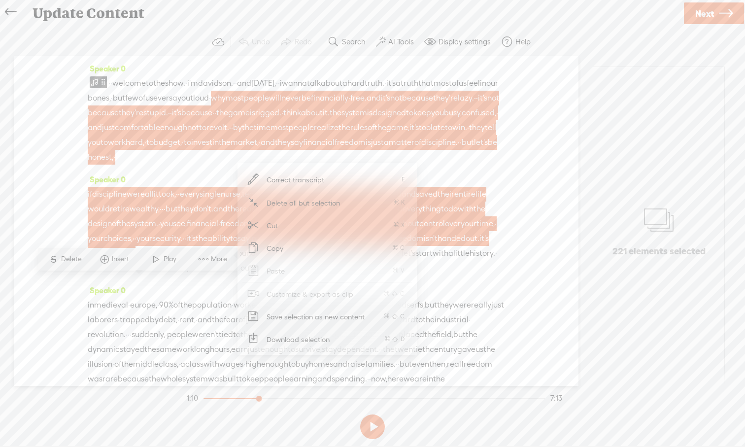
click at [298, 340] on span "Download selection" at bounding box center [298, 339] width 102 height 22
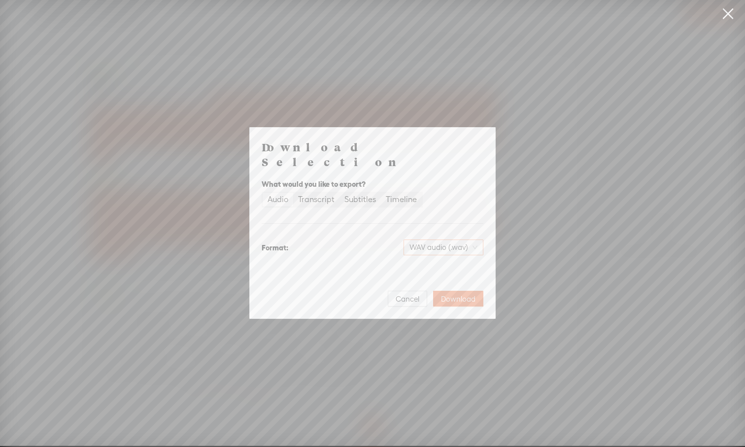
click at [476, 241] on span "WAV audio (.wav)" at bounding box center [443, 247] width 68 height 15
click at [461, 263] on div "MP3 audio (.mp3)" at bounding box center [435, 261] width 80 height 10
click at [463, 294] on span "Download" at bounding box center [458, 299] width 34 height 10
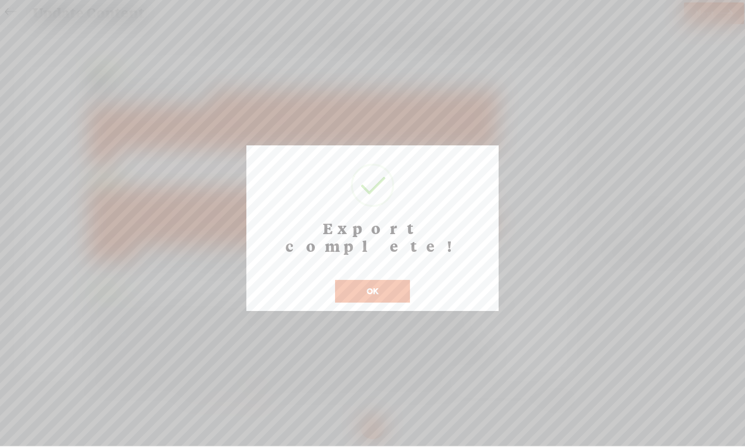
click at [382, 280] on button "OK" at bounding box center [372, 291] width 75 height 23
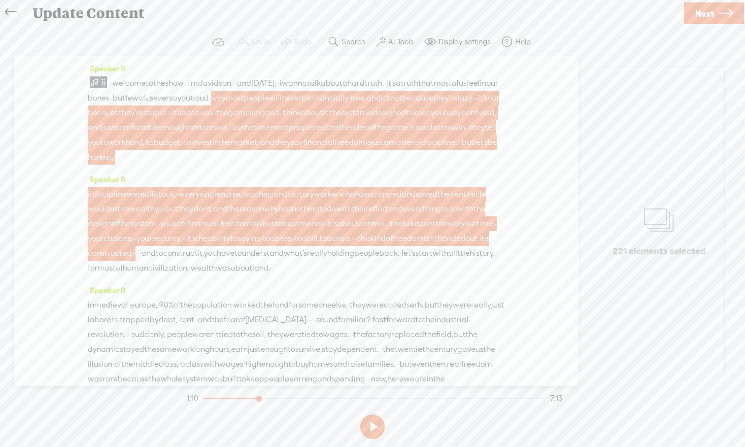
click at [591, 34] on section "Undo Redo Search Remove Background Noise AI Tools Configure Magic Sound Enhance…" at bounding box center [372, 42] width 725 height 29
click at [561, 58] on div "Speaker 0 · · welcome to the show. · i'm davidson. · · and today, · · i wanna t…" at bounding box center [296, 221] width 565 height 330
